Goal: Information Seeking & Learning: Learn about a topic

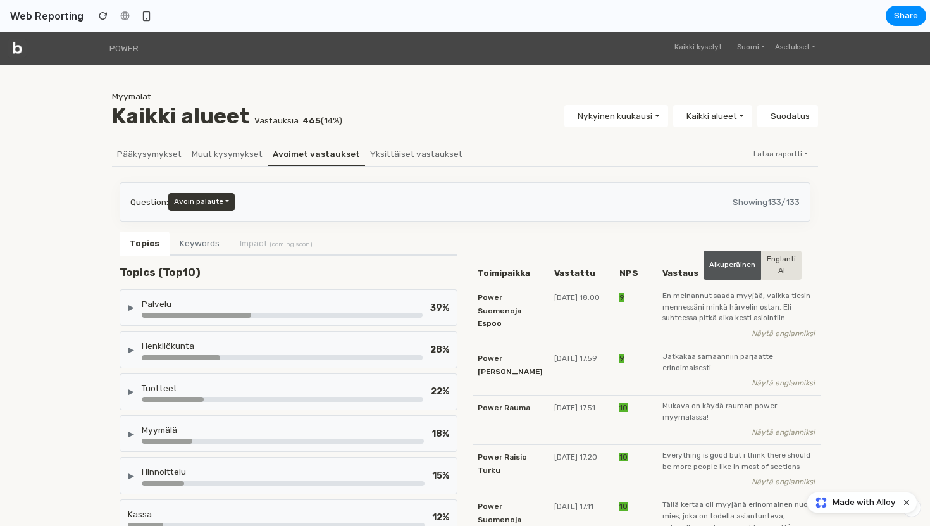
click at [209, 310] on div "Palvelu" at bounding box center [282, 303] width 281 height 13
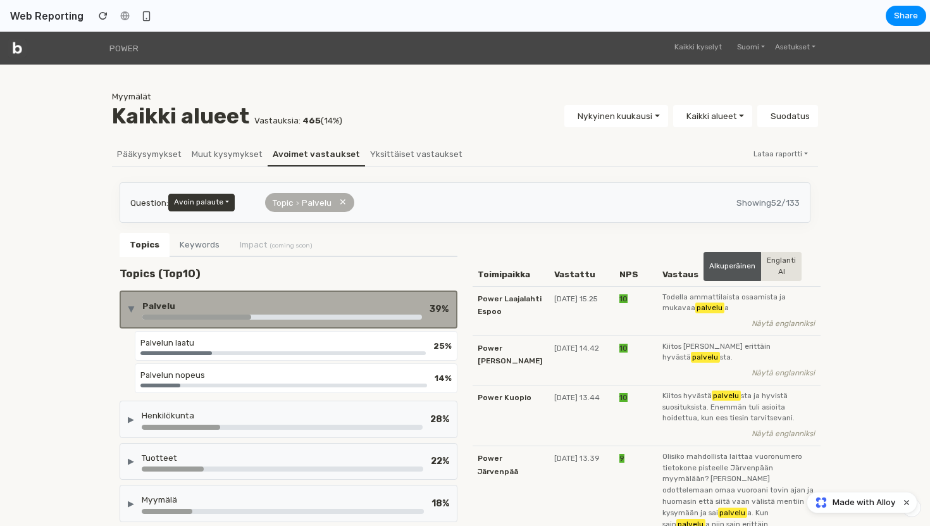
click at [259, 339] on div "Palvelun laatu" at bounding box center [282, 343] width 285 height 12
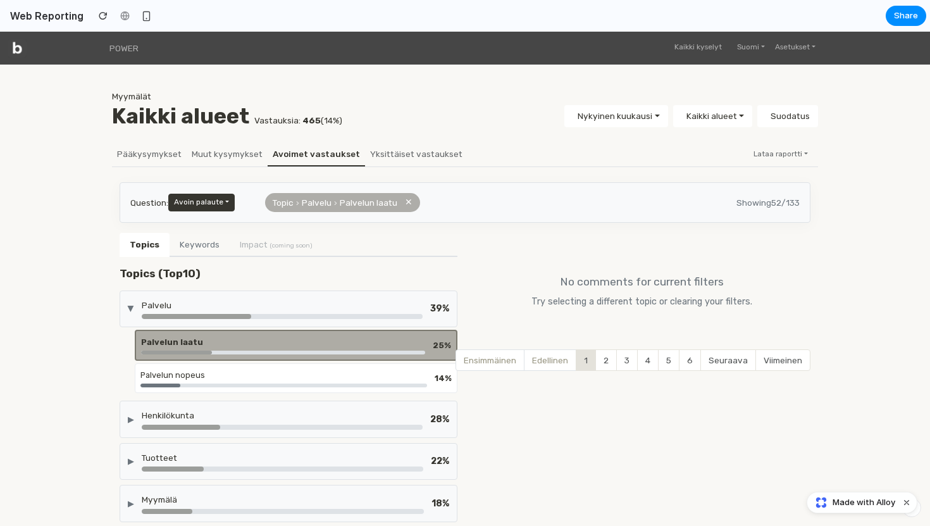
click at [188, 369] on div "Palvelun nopeus" at bounding box center [283, 375] width 287 height 12
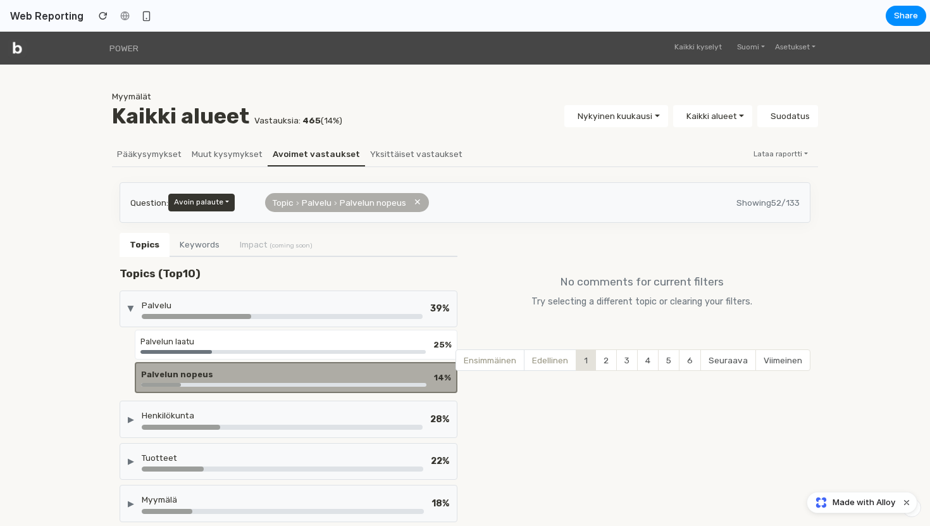
click at [203, 347] on div "Palvelun laatu" at bounding box center [282, 341] width 285 height 12
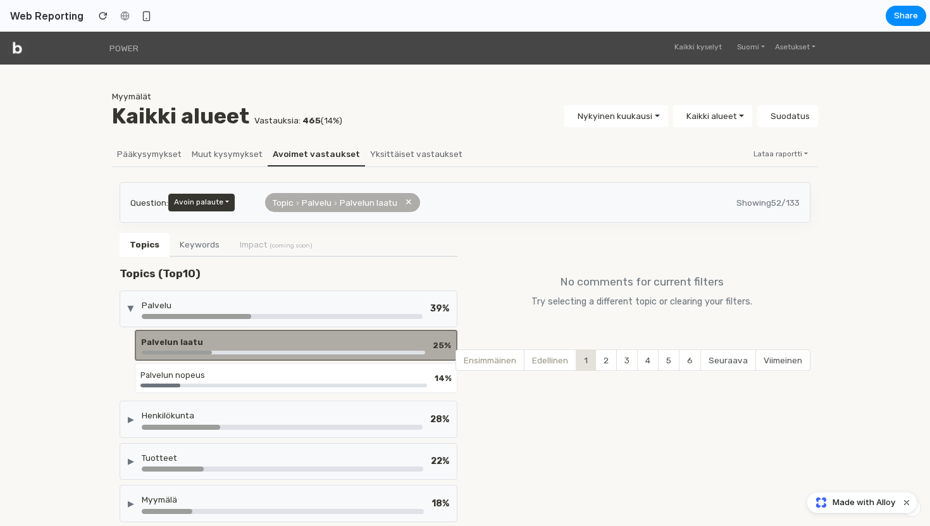
click at [207, 316] on div at bounding box center [196, 316] width 109 height 5
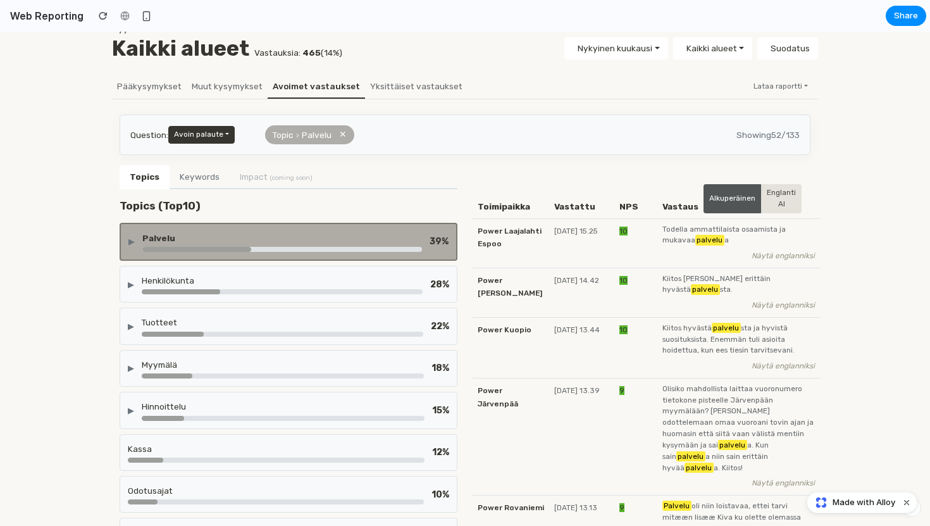
scroll to position [179, 0]
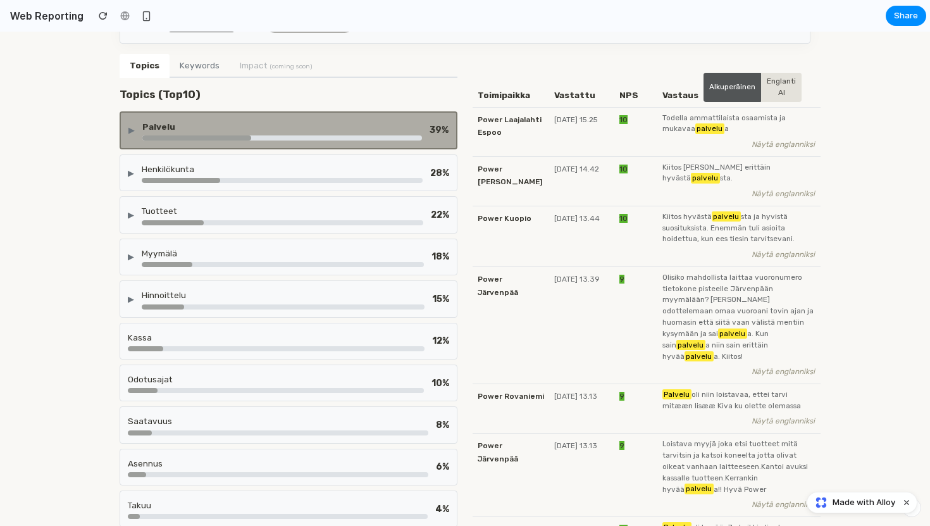
click at [186, 280] on div "▶ Hinnoittelu 15 %" at bounding box center [289, 298] width 338 height 37
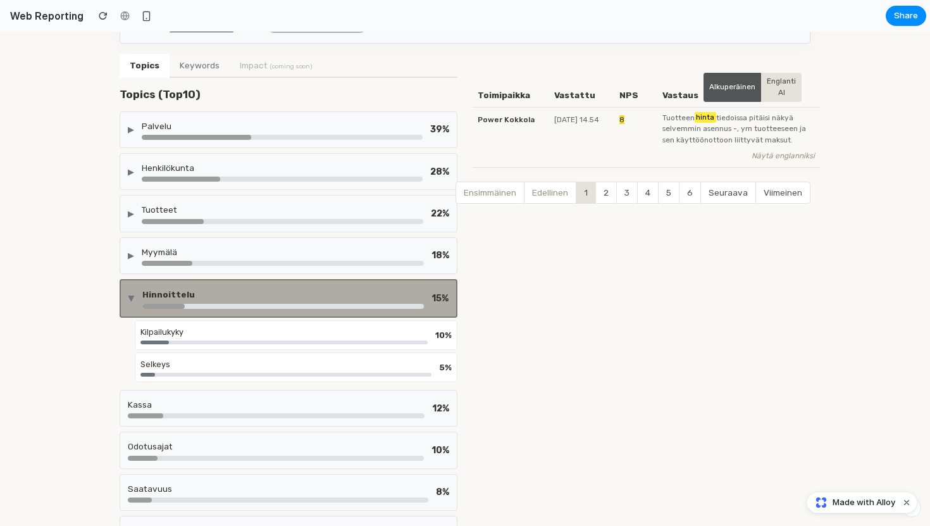
click at [194, 287] on div "▶ Hinnoittelu 15 %" at bounding box center [289, 298] width 338 height 38
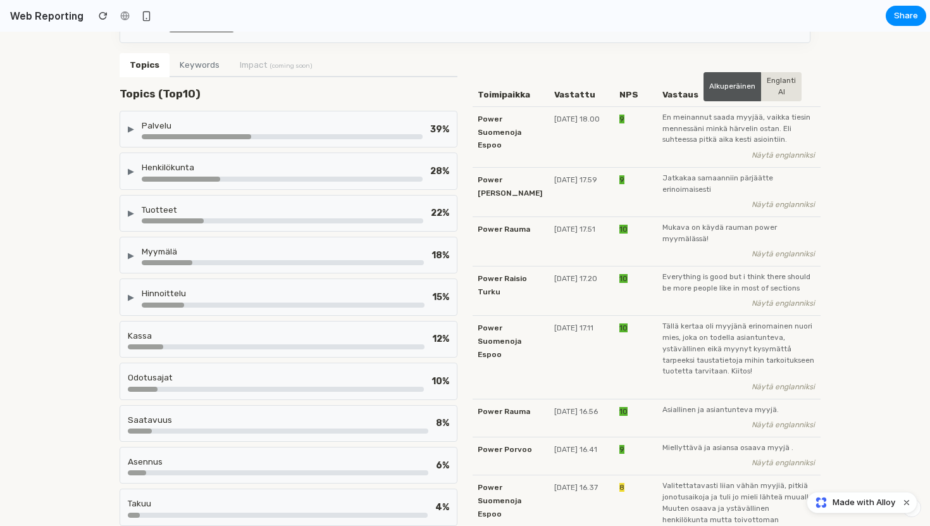
click at [199, 266] on div "▶ Myymälä 18 %" at bounding box center [289, 255] width 338 height 37
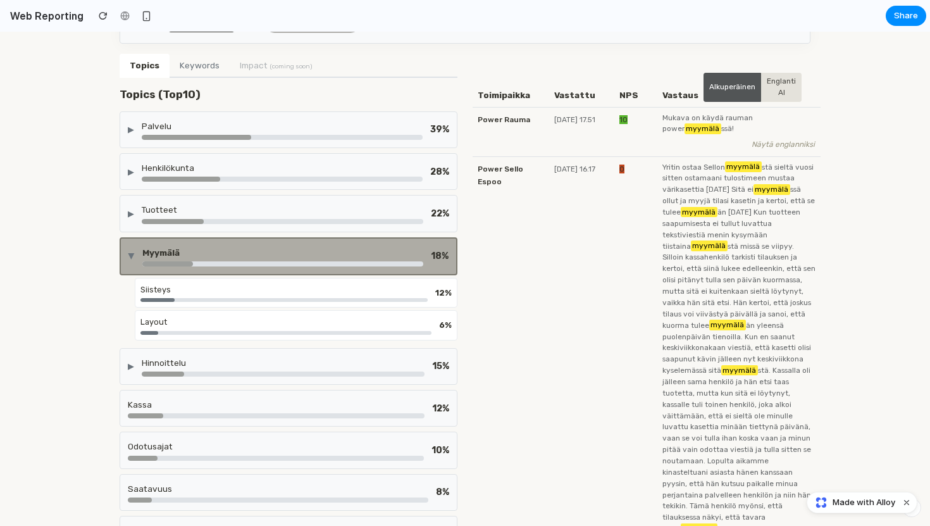
click at [199, 266] on div at bounding box center [282, 263] width 281 height 5
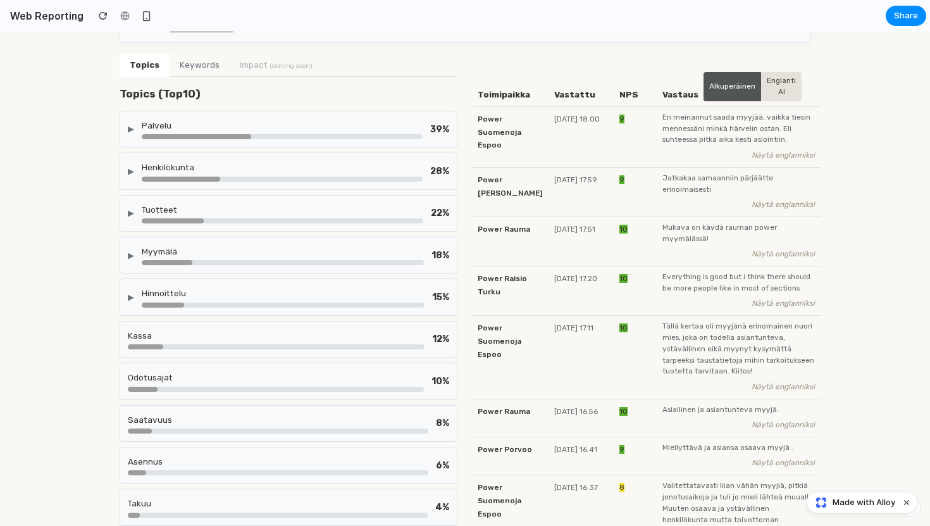
click at [211, 214] on div "Tuotteet" at bounding box center [282, 209] width 281 height 13
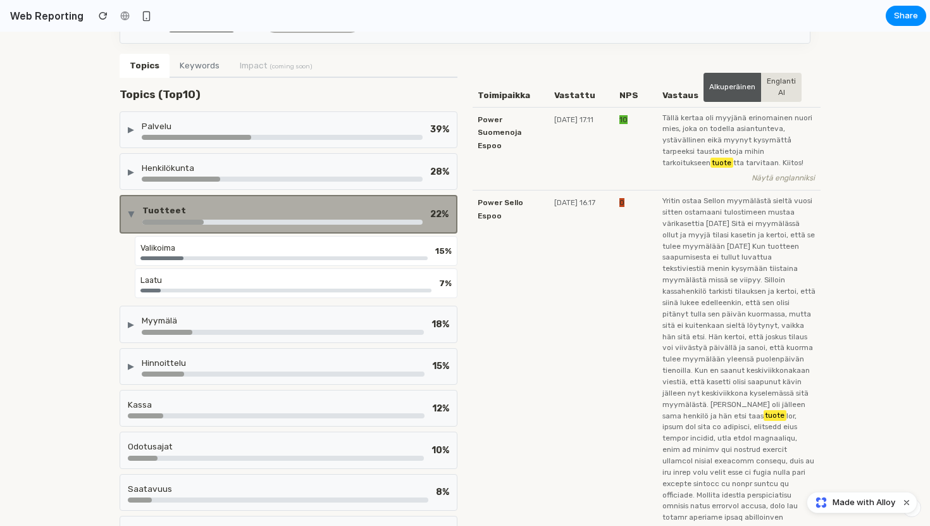
click at [211, 214] on div "Tuotteet" at bounding box center [282, 210] width 280 height 13
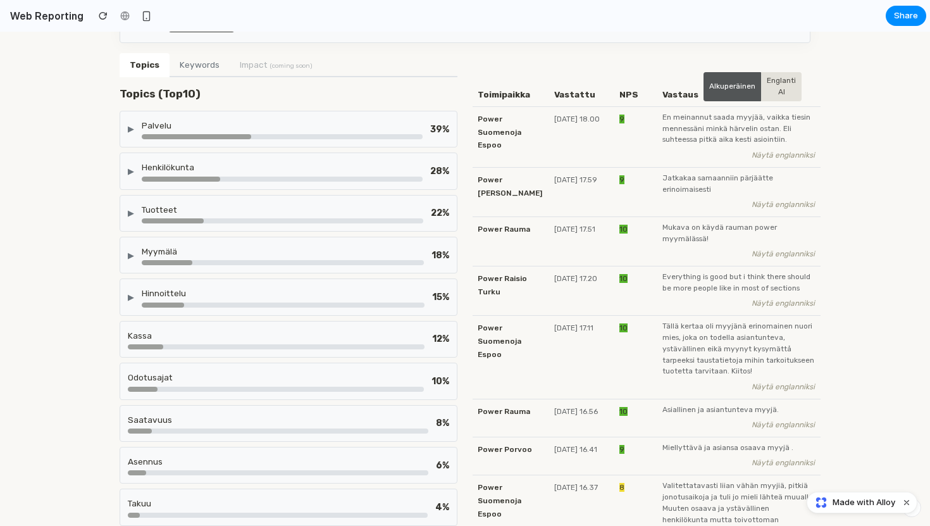
click at [177, 374] on div "Odotusajat" at bounding box center [276, 377] width 296 height 13
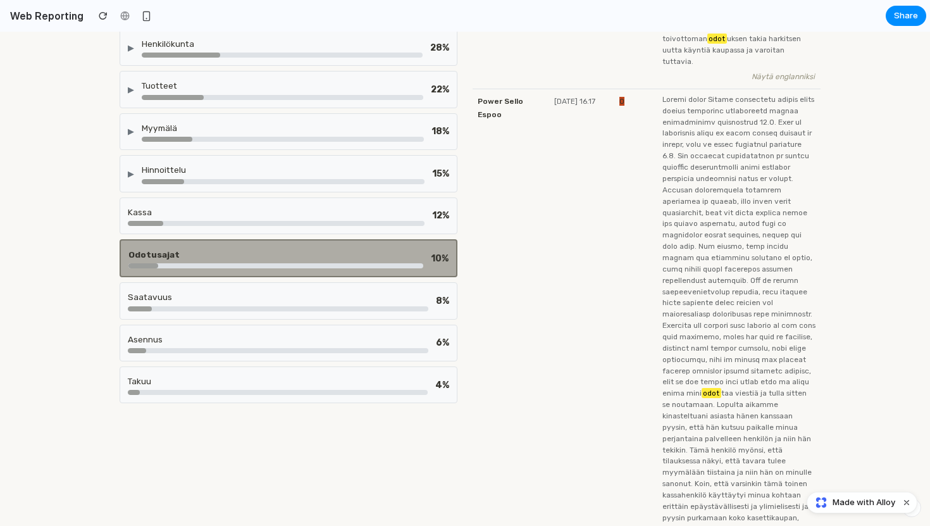
scroll to position [318, 0]
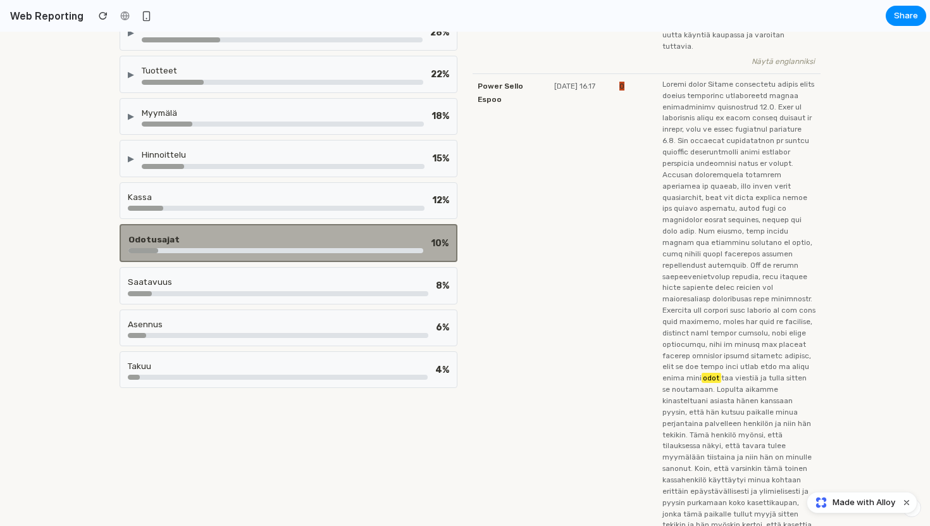
click at [247, 245] on div "Odotusajat" at bounding box center [275, 239] width 295 height 13
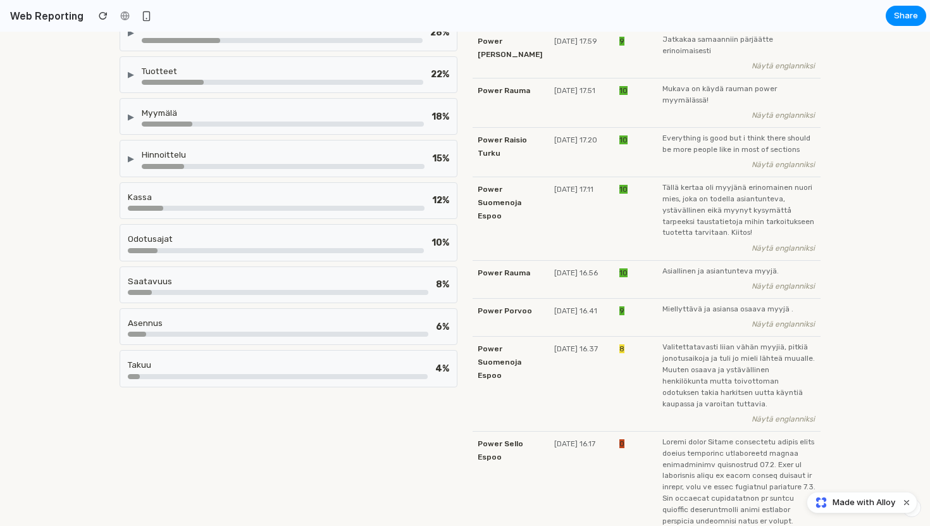
click at [225, 276] on div "Saatavuus" at bounding box center [278, 281] width 300 height 13
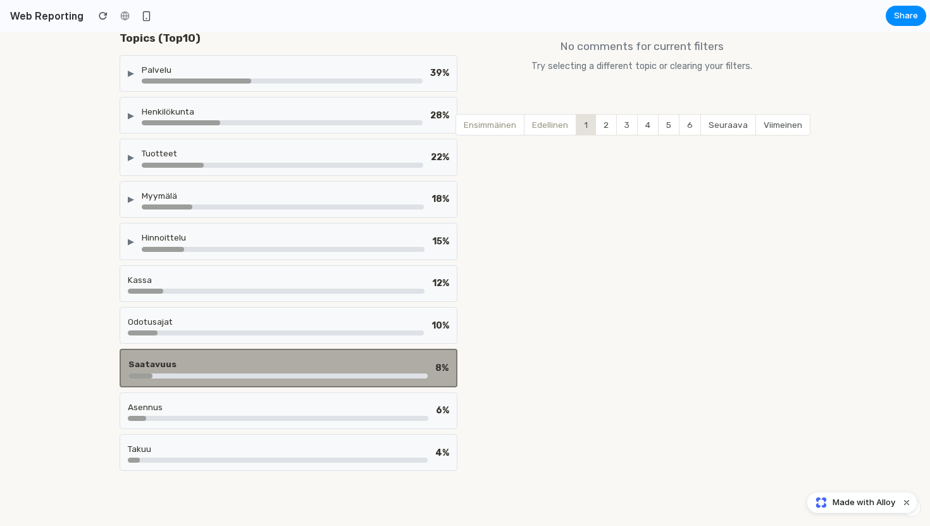
scroll to position [236, 0]
click at [204, 357] on div "Saatavuus" at bounding box center [277, 363] width 299 height 13
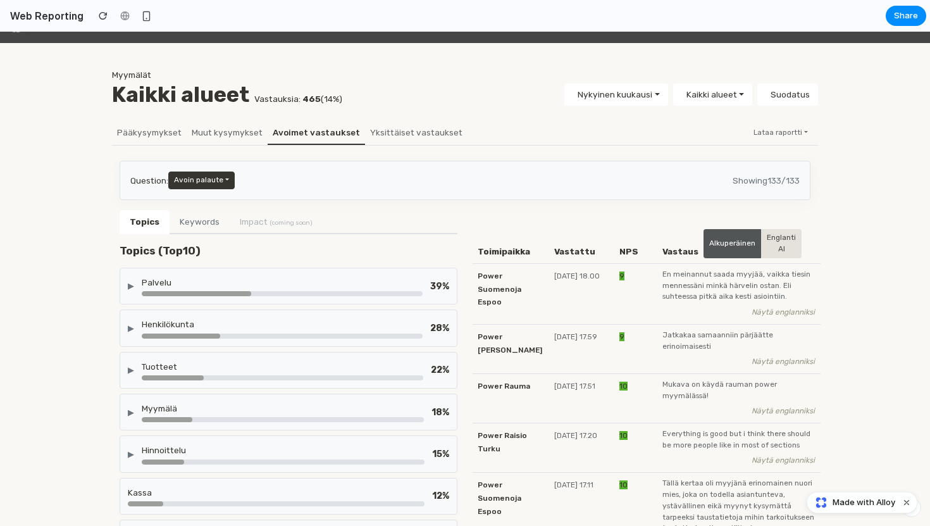
scroll to position [0, 0]
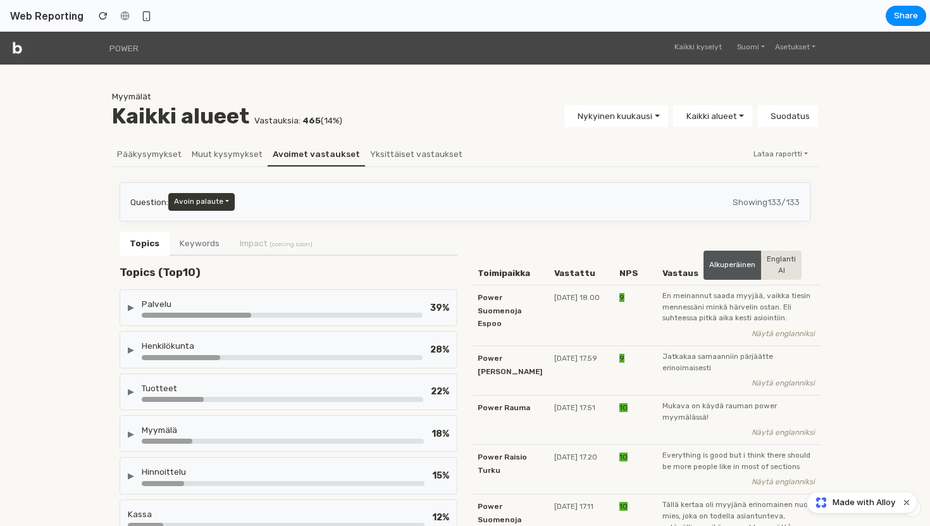
click at [204, 247] on button "Keywords" at bounding box center [200, 244] width 60 height 24
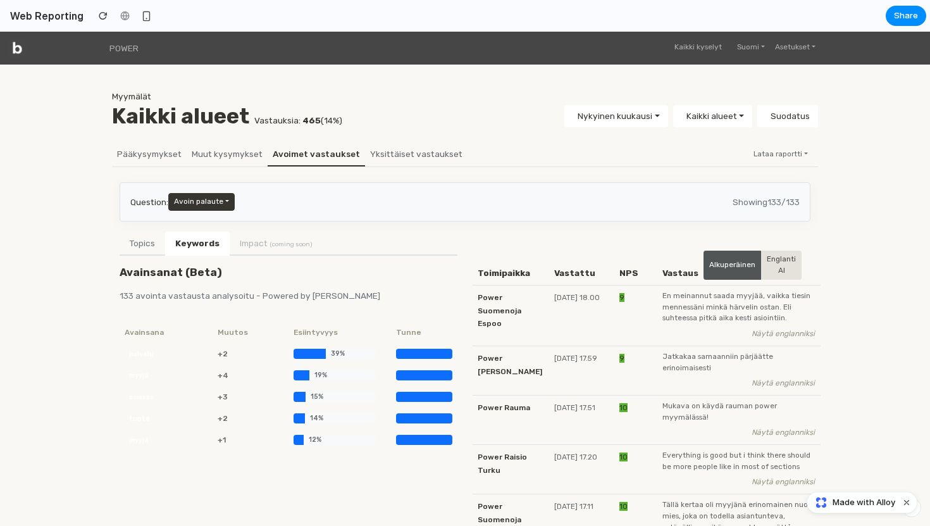
click at [145, 247] on button "Topics" at bounding box center [143, 244] width 46 height 24
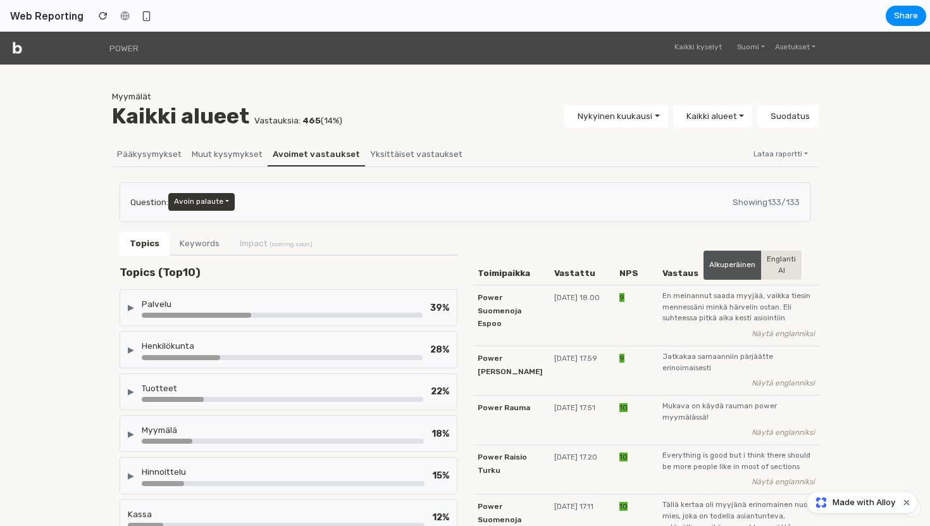
click at [178, 302] on div "Palvelu" at bounding box center [282, 303] width 281 height 13
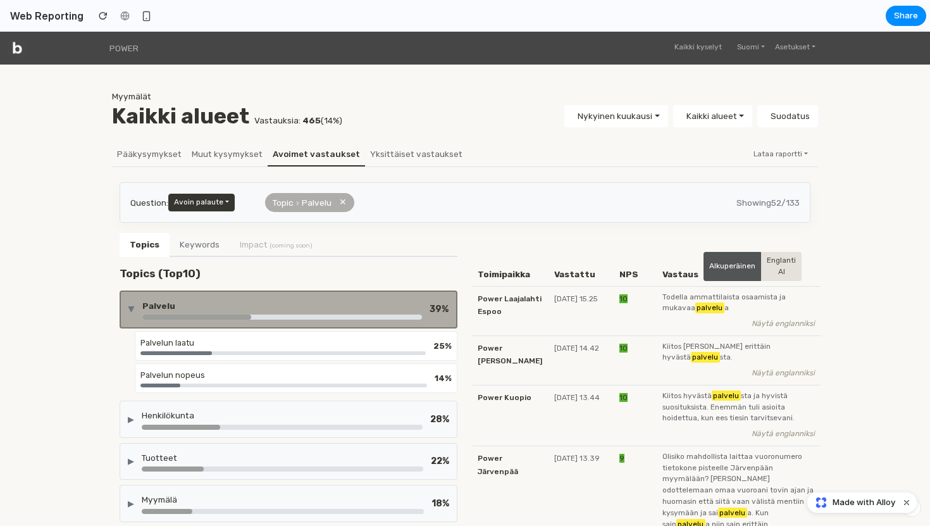
click at [178, 302] on div "Palvelu" at bounding box center [282, 305] width 280 height 13
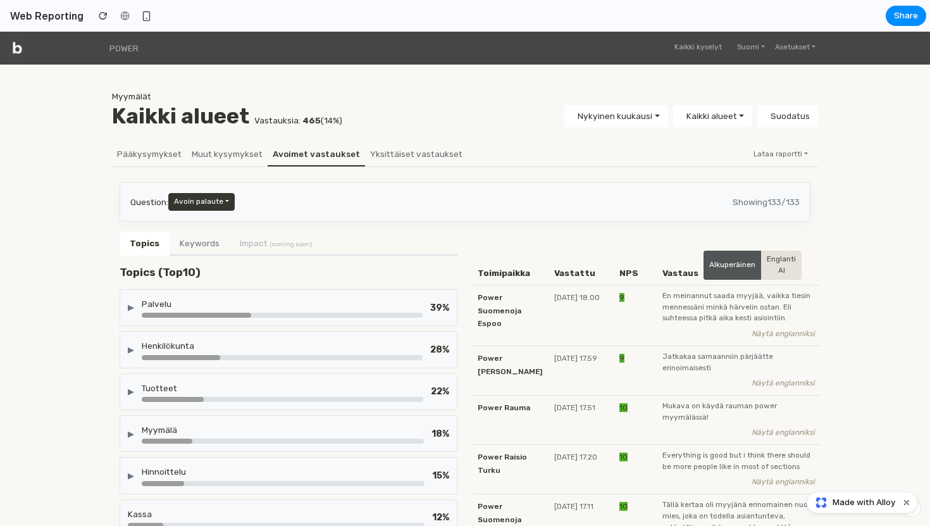
click at [169, 329] on div "▶ Palvelu 39 % ▶ Henkilökunta 28 % ▶ Tuotteet 22 % ▶ Myymälä 18 % ▶ Hinnoittelu…" at bounding box center [289, 496] width 338 height 415
click at [166, 338] on div "▶ Henkilökunta 28 %" at bounding box center [289, 349] width 338 height 37
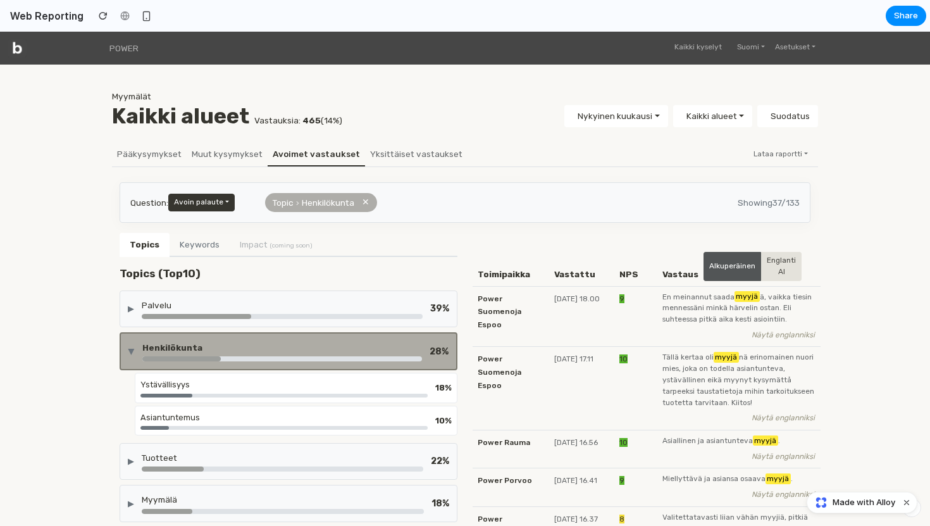
click at [166, 338] on div "▶ Henkilökunta 28 %" at bounding box center [289, 351] width 338 height 38
